Goal: Task Accomplishment & Management: Manage account settings

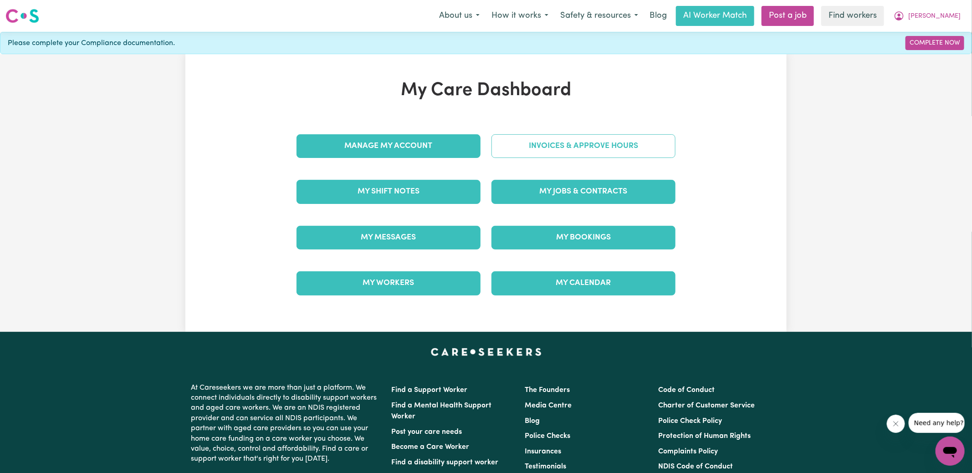
click at [513, 153] on link "Invoices & Approve Hours" at bounding box center [583, 146] width 184 height 24
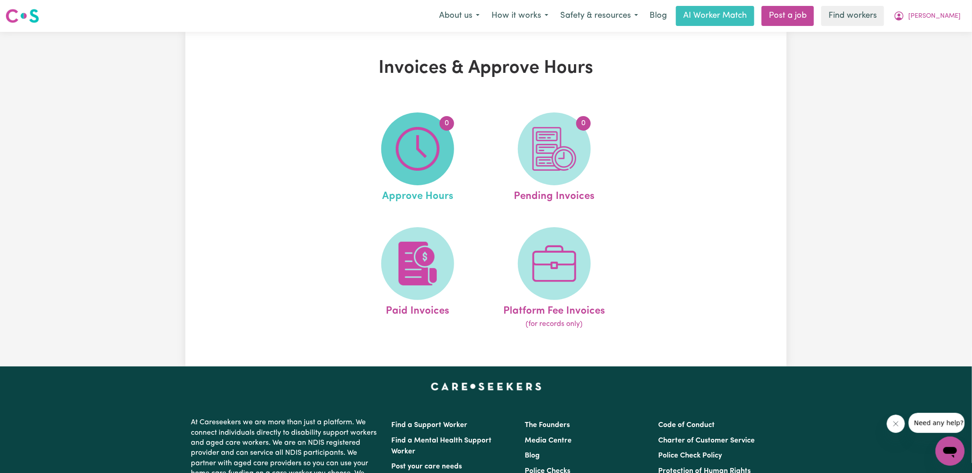
click at [393, 158] on span "0" at bounding box center [417, 148] width 73 height 73
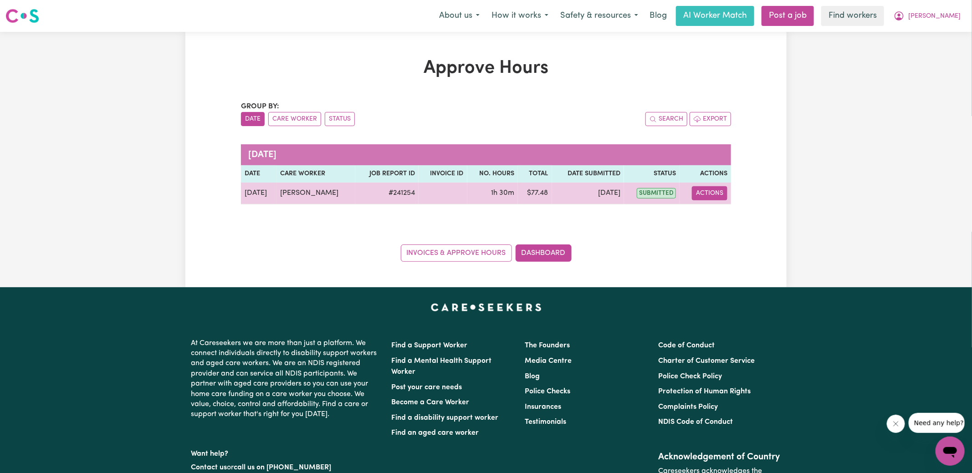
click at [719, 190] on button "Actions" at bounding box center [710, 193] width 36 height 14
click at [720, 221] on link "View Job Report" at bounding box center [732, 214] width 78 height 18
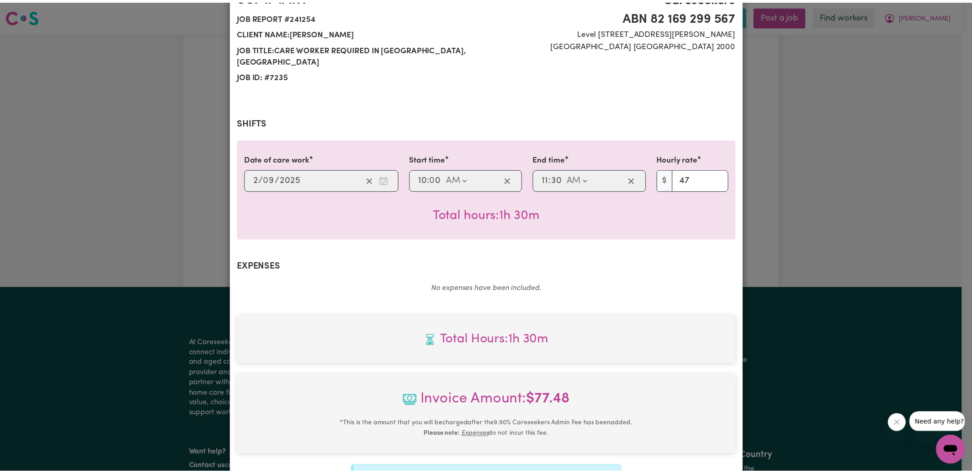
scroll to position [227, 0]
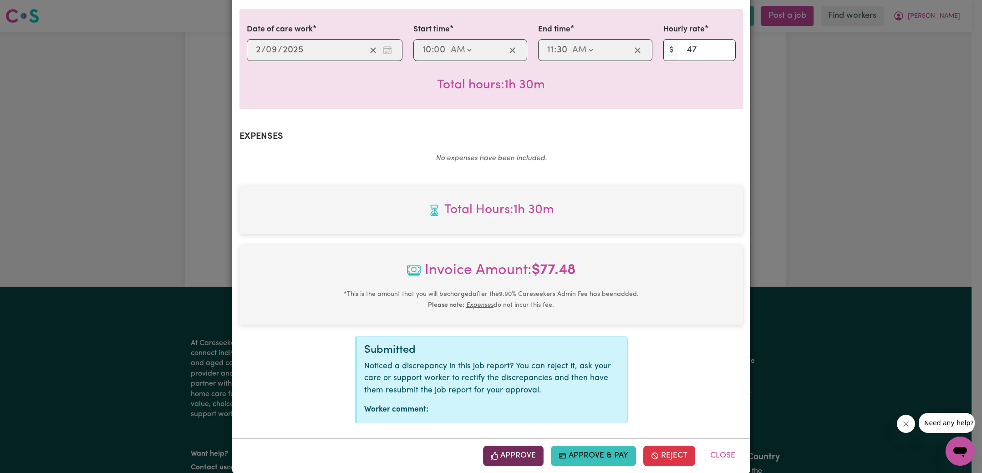
click at [515, 446] on button "Approve" at bounding box center [513, 456] width 61 height 20
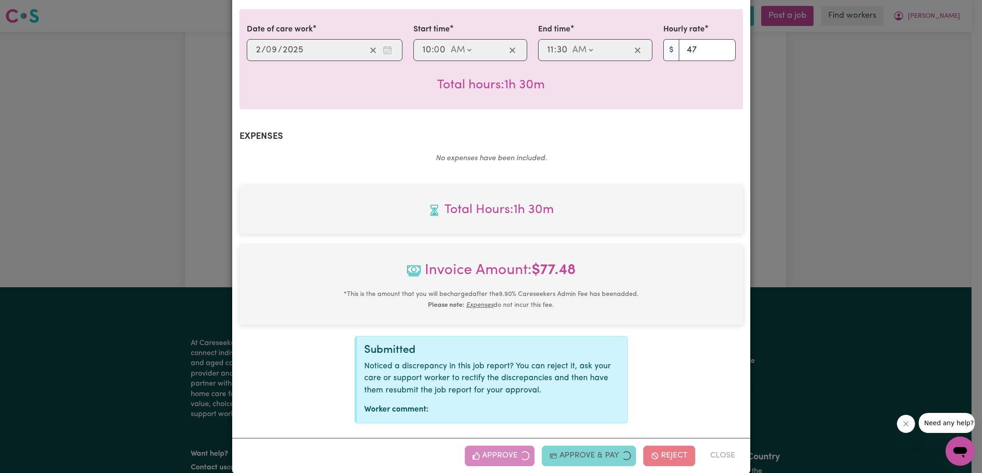
click at [777, 254] on div "Job Report # 241254 - [PERSON_NAME] Summary Job report # 241254 Client name: [P…" at bounding box center [491, 236] width 982 height 473
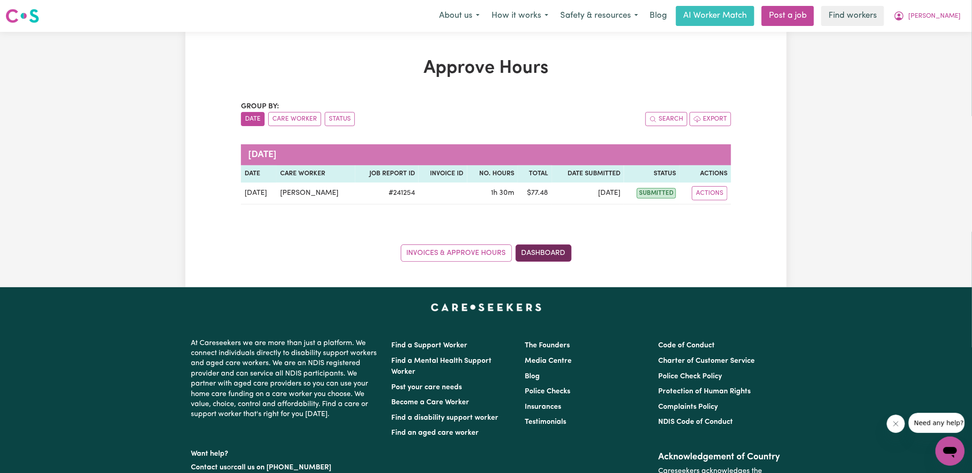
click at [568, 258] on link "Dashboard" at bounding box center [543, 253] width 56 height 17
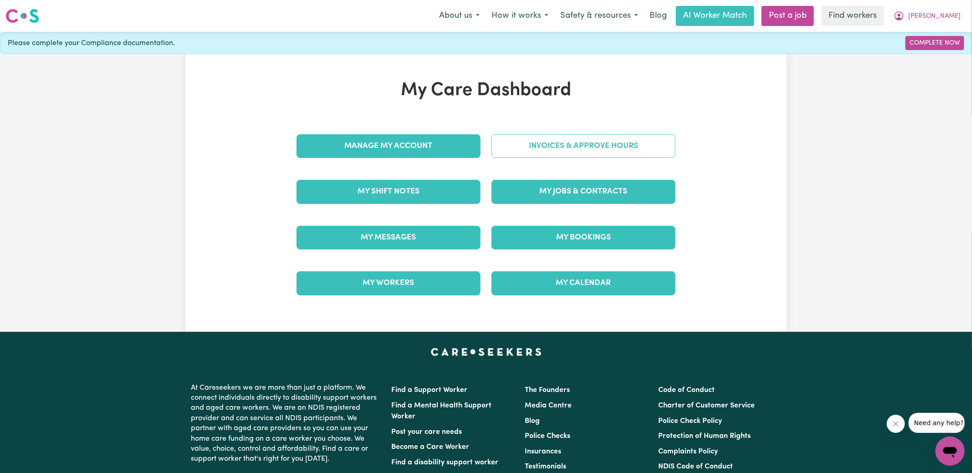
click at [550, 150] on link "Invoices & Approve Hours" at bounding box center [583, 146] width 184 height 24
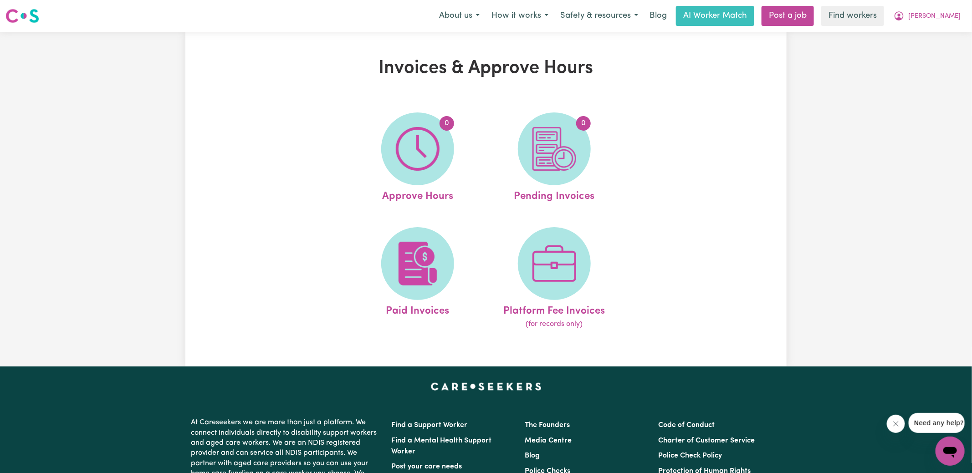
click at [556, 163] on img at bounding box center [554, 149] width 44 height 44
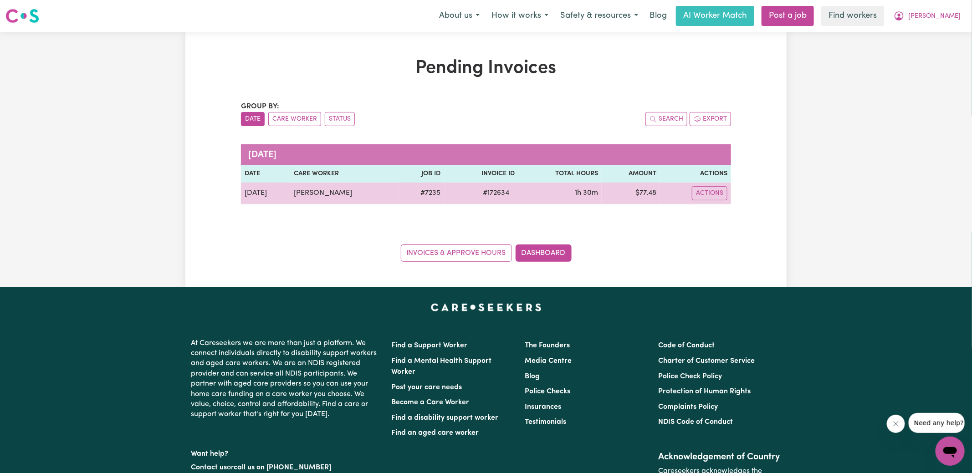
click at [493, 196] on span "# 172634" at bounding box center [495, 193] width 37 height 11
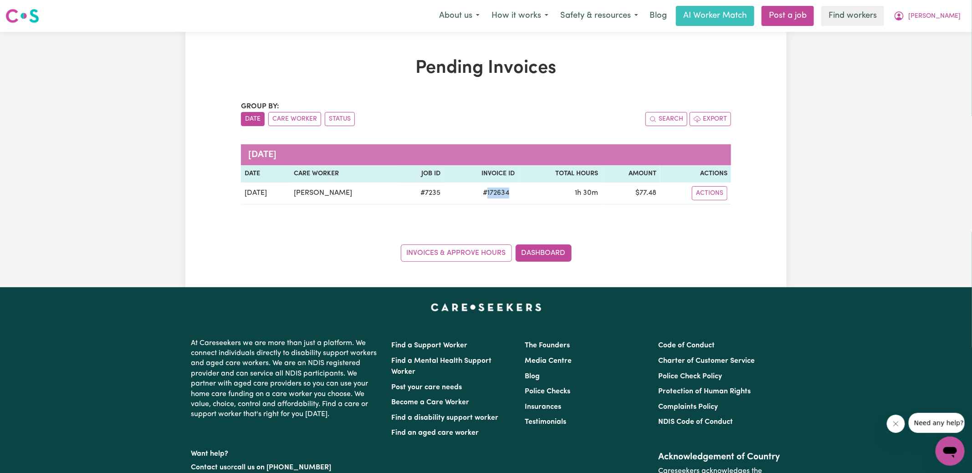
copy span "172634"
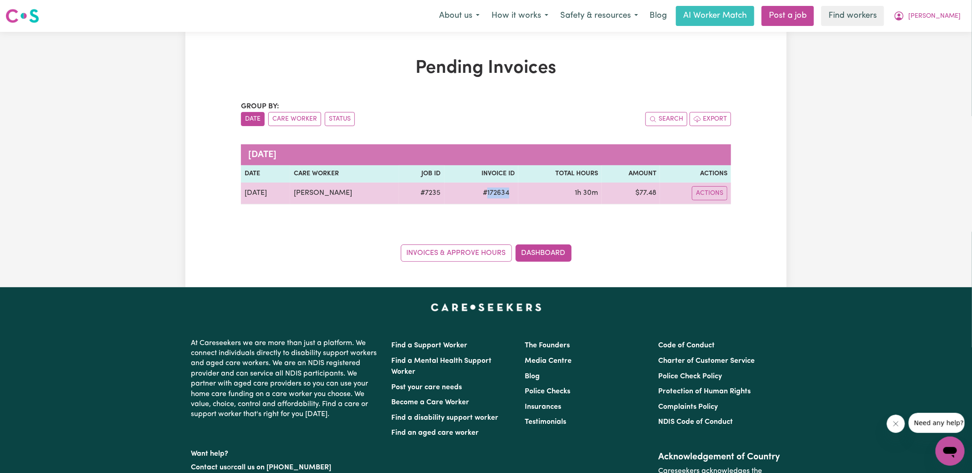
click at [495, 190] on span "# 172634" at bounding box center [495, 193] width 37 height 11
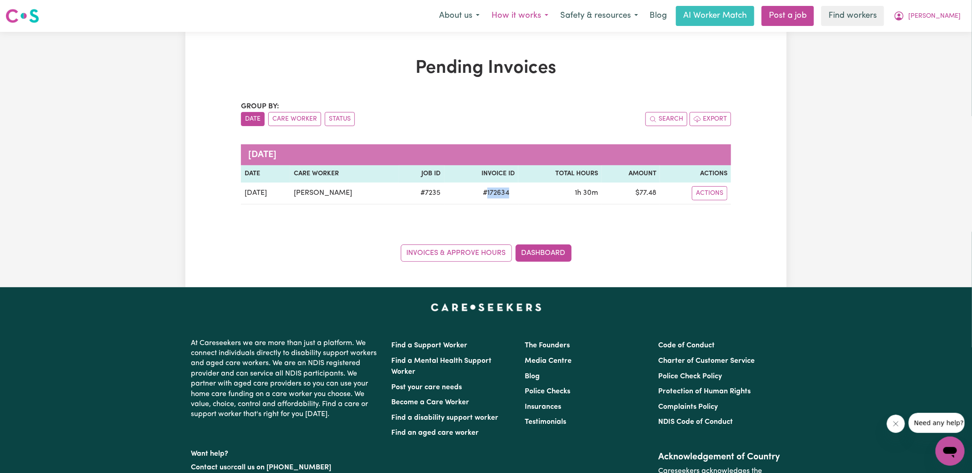
copy span "172634"
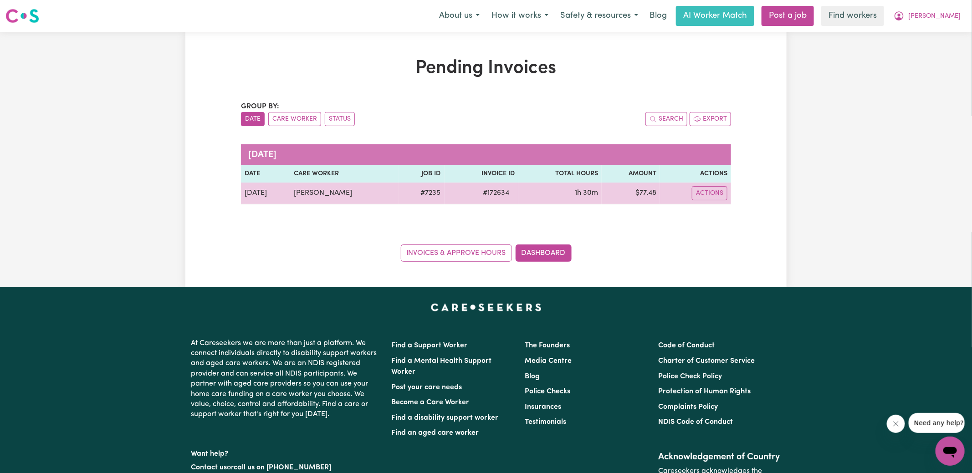
click at [652, 191] on td "$ 77.48" at bounding box center [631, 194] width 58 height 22
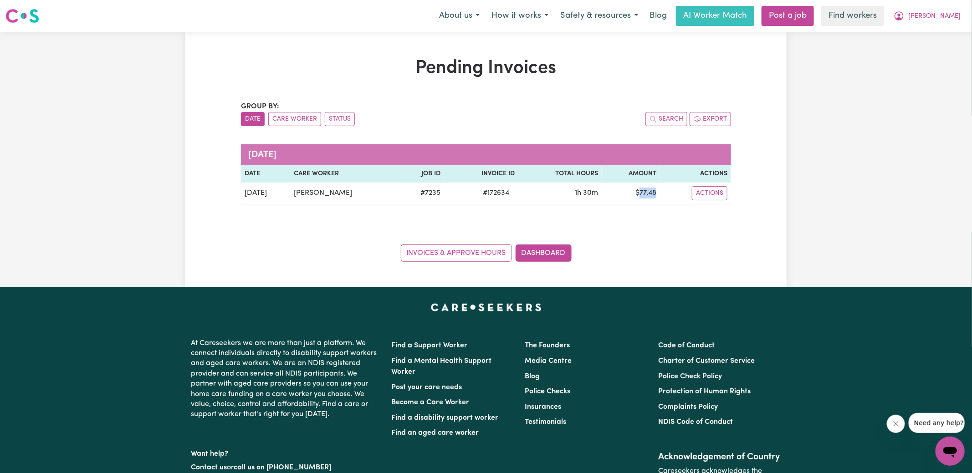
copy td "77.48"
click at [903, 17] on icon "My Account" at bounding box center [898, 15] width 9 height 9
click at [926, 50] on link "Logout" at bounding box center [930, 52] width 72 height 17
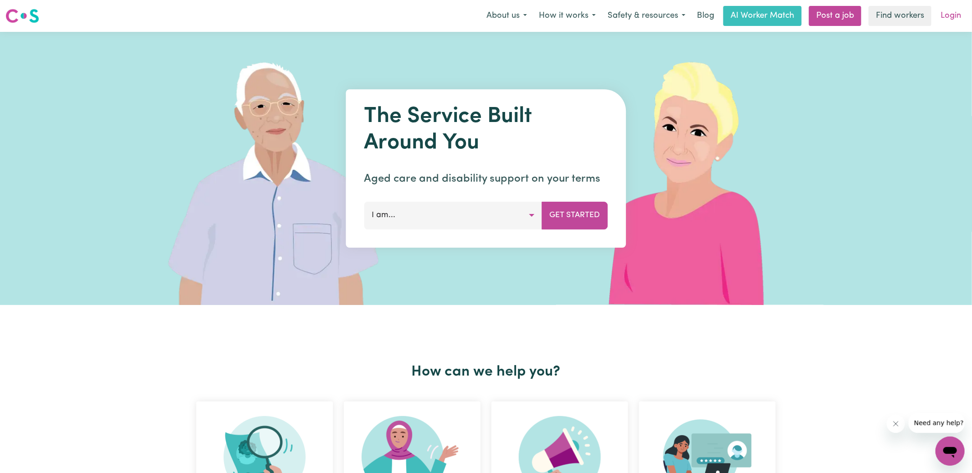
click at [947, 21] on link "Login" at bounding box center [950, 16] width 31 height 20
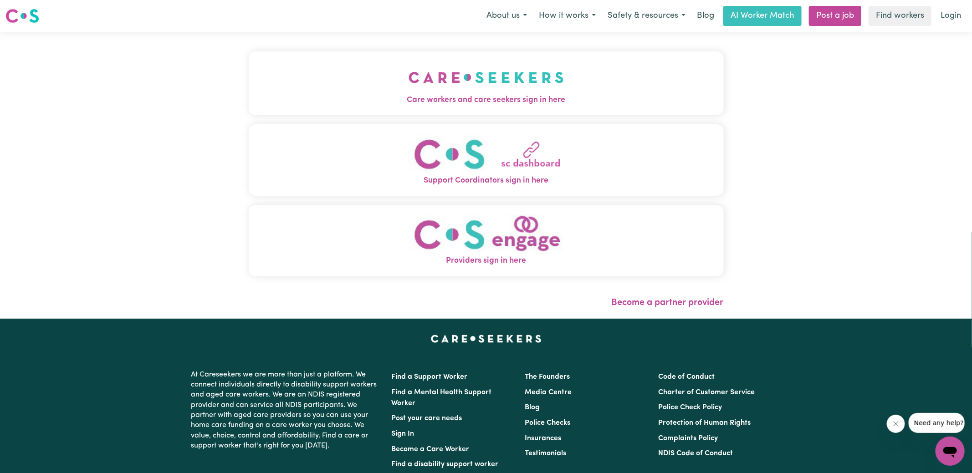
drag, startPoint x: 444, startPoint y: 76, endPoint x: 415, endPoint y: 75, distance: 28.3
click at [444, 77] on img "Care workers and care seekers sign in here" at bounding box center [485, 78] width 155 height 34
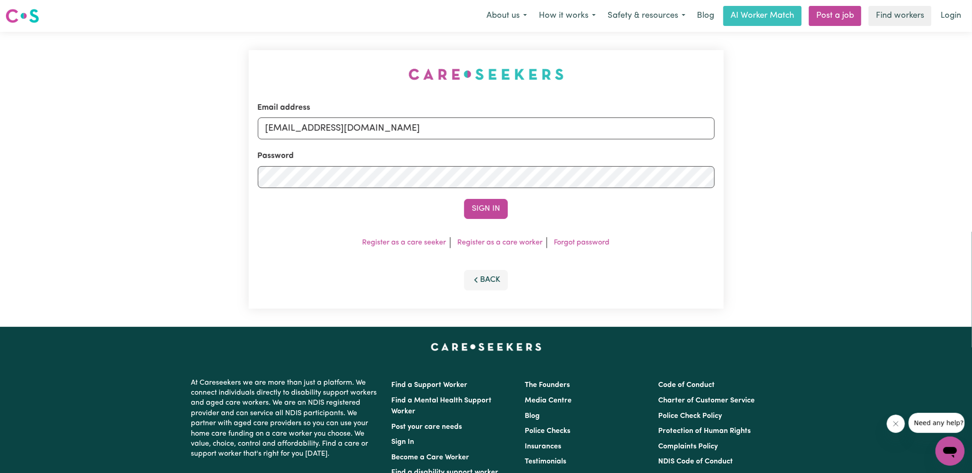
click at [335, 65] on div "Email address [EMAIL_ADDRESS][DOMAIN_NAME] Password Sign In Register as a care …" at bounding box center [486, 179] width 486 height 295
drag, startPoint x: 312, startPoint y: 126, endPoint x: 969, endPoint y: 229, distance: 664.8
click at [969, 229] on div "Email address [EMAIL_ADDRESS][DOMAIN_NAME] Password Sign In Register as a care …" at bounding box center [486, 179] width 972 height 295
type input "[EMAIL_ADDRESS][DOMAIN_NAME]"
click at [464, 199] on button "Sign In" at bounding box center [486, 209] width 44 height 20
